Goal: Task Accomplishment & Management: Complete application form

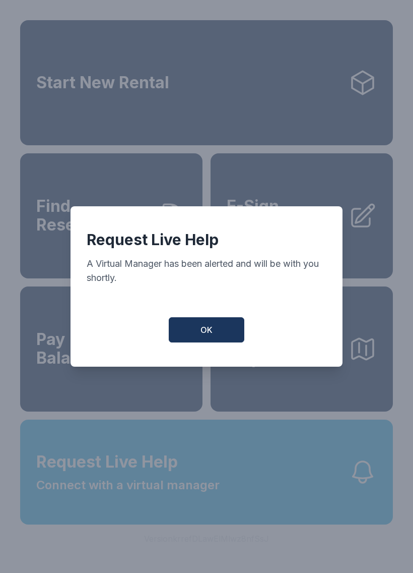
click at [206, 341] on button "OK" at bounding box center [207, 329] width 76 height 25
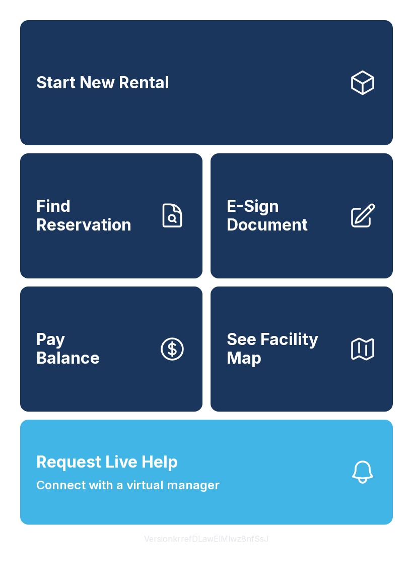
click at [184, 494] on span "Request Live Help Connect with a virtual manager" at bounding box center [127, 472] width 183 height 44
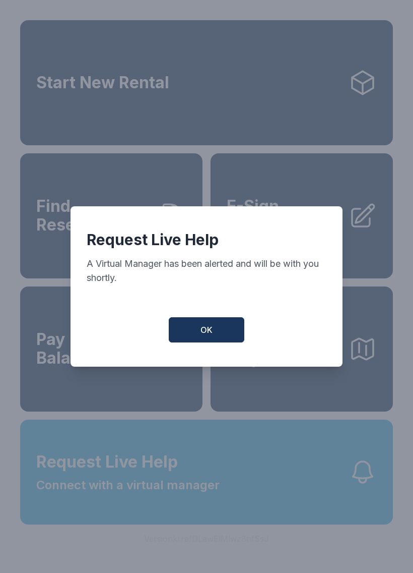
click at [237, 342] on button "OK" at bounding box center [207, 329] width 76 height 25
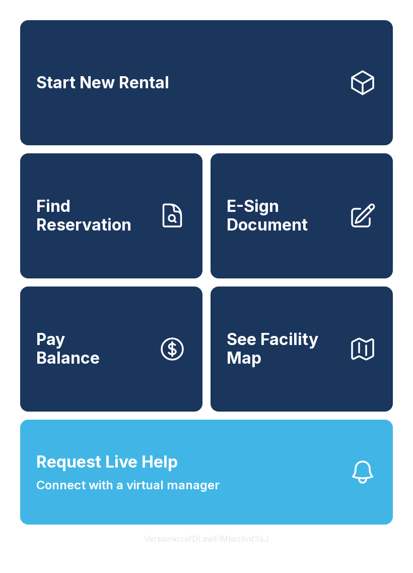
click at [222, 320] on button "See Facility Map" at bounding box center [302, 348] width 182 height 125
click at [96, 494] on span "Request Live Help Connect with a virtual manager" at bounding box center [127, 472] width 183 height 44
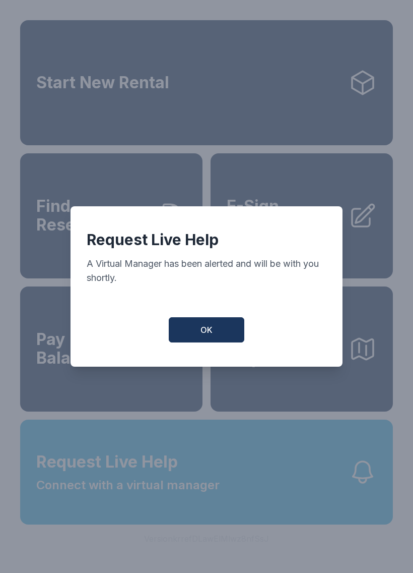
click at [225, 336] on button "OK" at bounding box center [207, 329] width 76 height 25
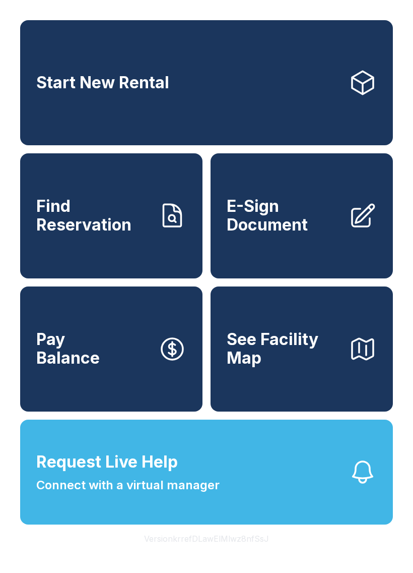
click at [296, 234] on span "E-Sign Document" at bounding box center [284, 215] width 114 height 37
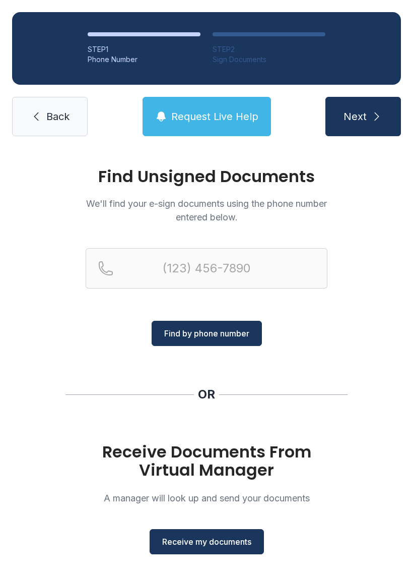
click at [233, 539] on span "Receive my documents" at bounding box center [206, 541] width 89 height 12
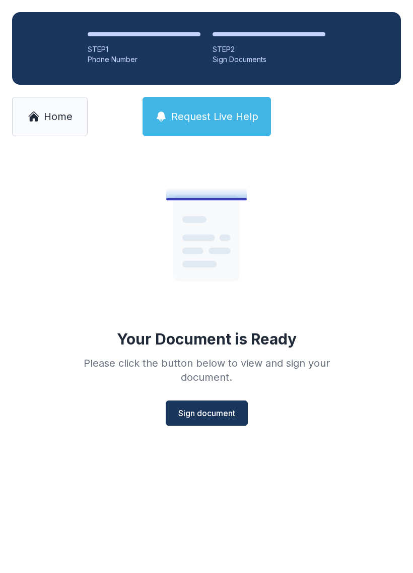
click at [209, 412] on span "Sign document" at bounding box center [206, 413] width 57 height 12
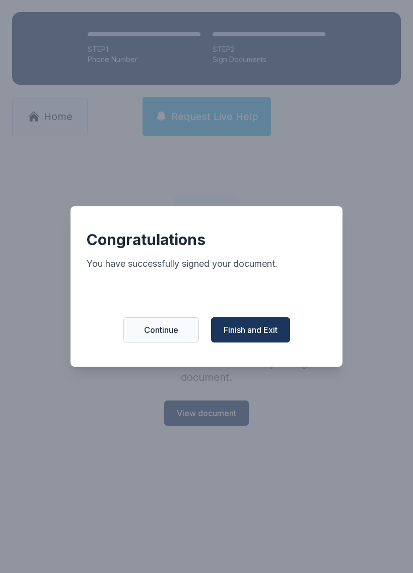
click at [266, 335] on span "Finish and Exit" at bounding box center [251, 330] width 54 height 12
